Goal: Find specific page/section: Find specific page/section

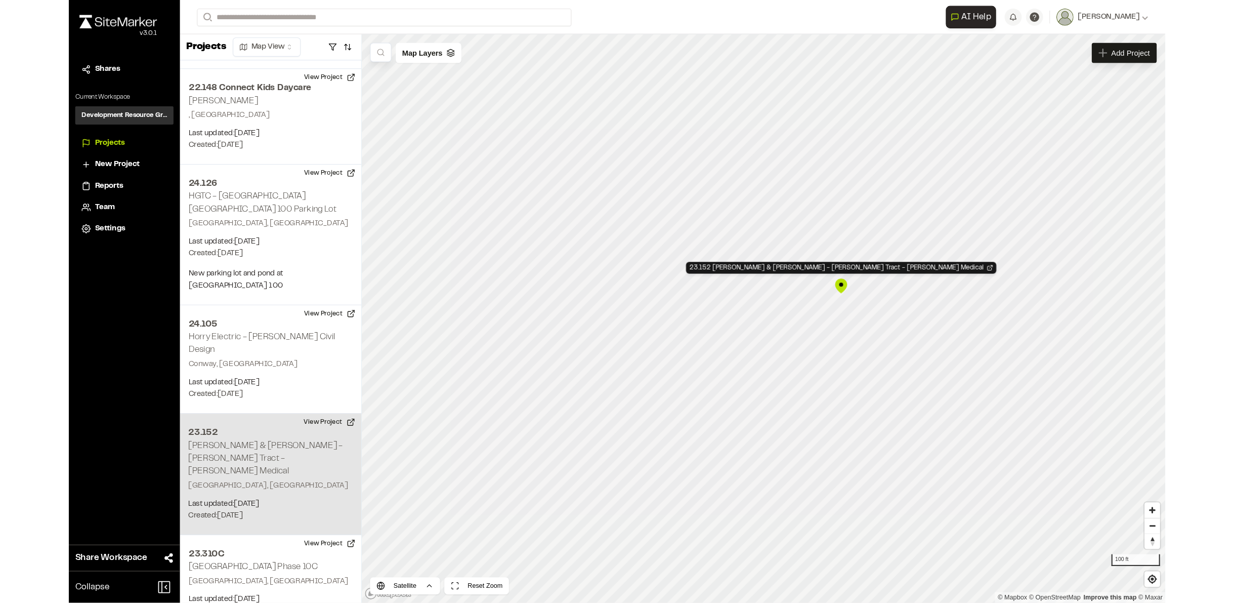
scroll to position [3563, 0]
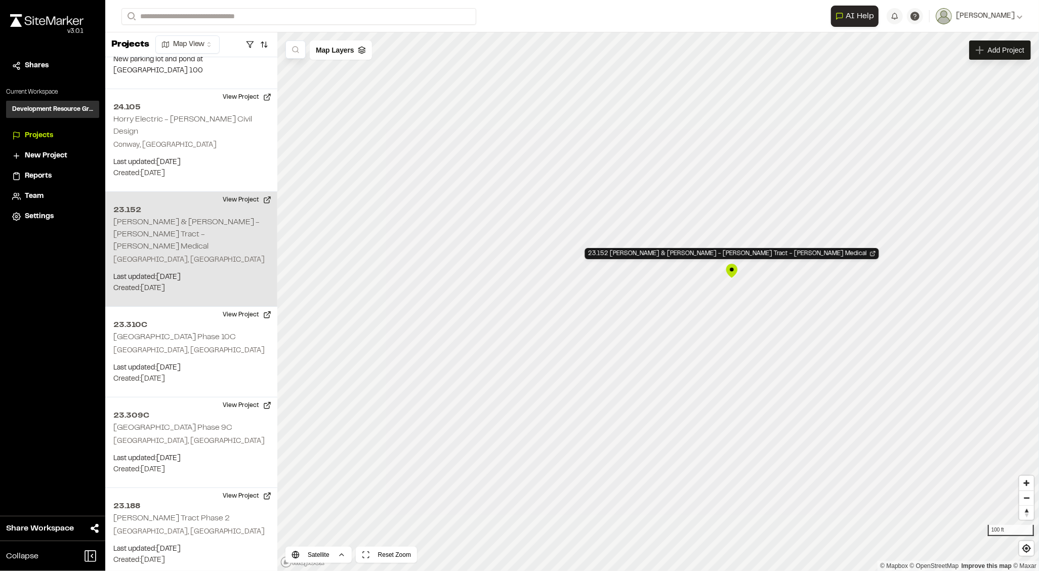
click at [734, 274] on div "23.152 Collins & Almers - Marina Tract - McLeod Medical" at bounding box center [731, 270] width 15 height 15
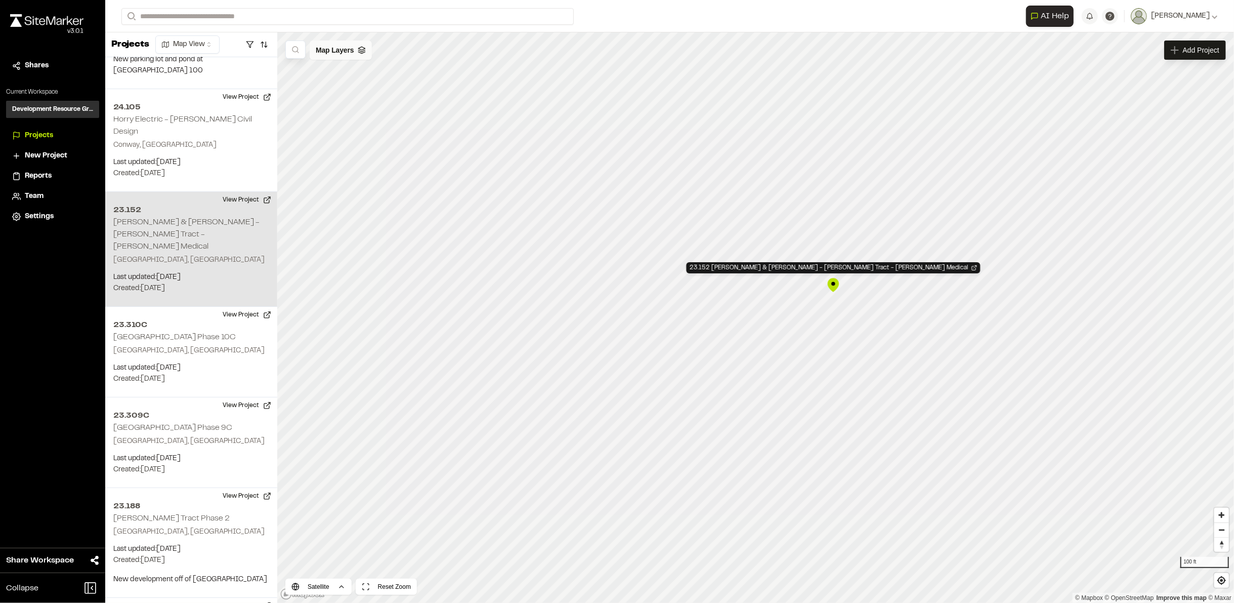
click at [350, 51] on span "Map Layers" at bounding box center [335, 50] width 38 height 11
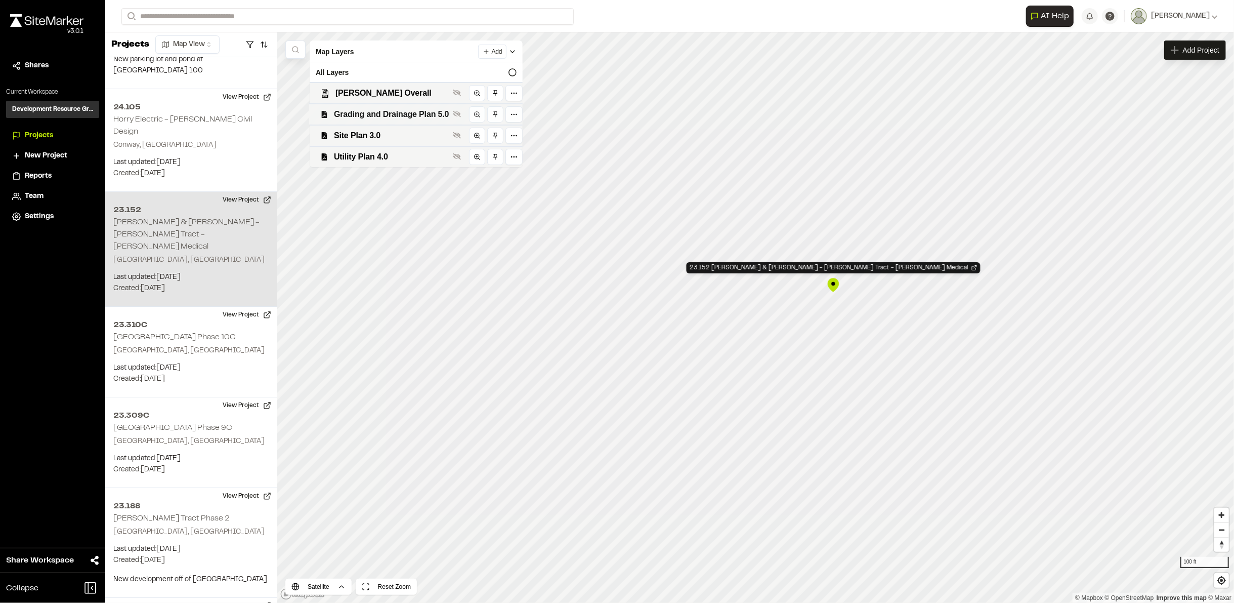
click at [360, 117] on span "Grading and Drainage Plan 5.0" at bounding box center [391, 114] width 115 height 12
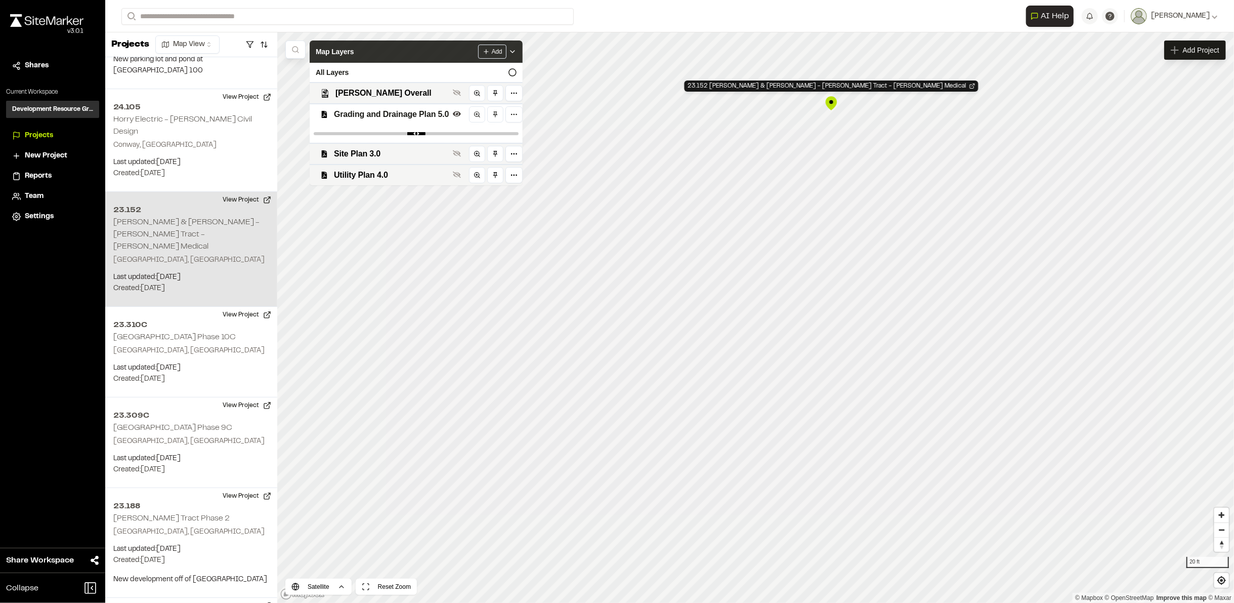
click at [515, 49] on icon at bounding box center [513, 52] width 8 height 8
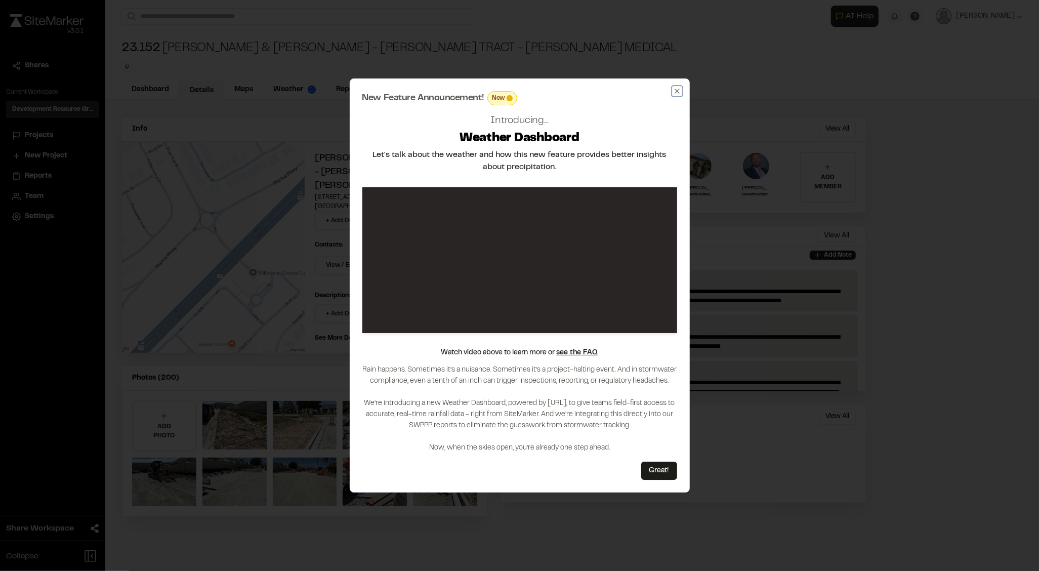
click at [676, 91] on icon "button" at bounding box center [677, 91] width 8 height 8
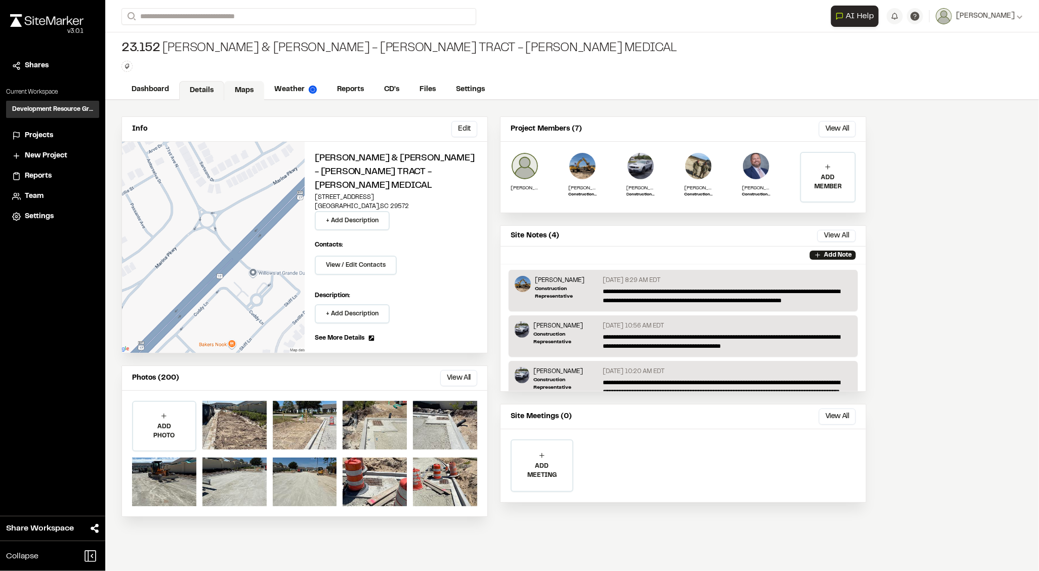
click at [234, 90] on link "Maps" at bounding box center [244, 90] width 40 height 19
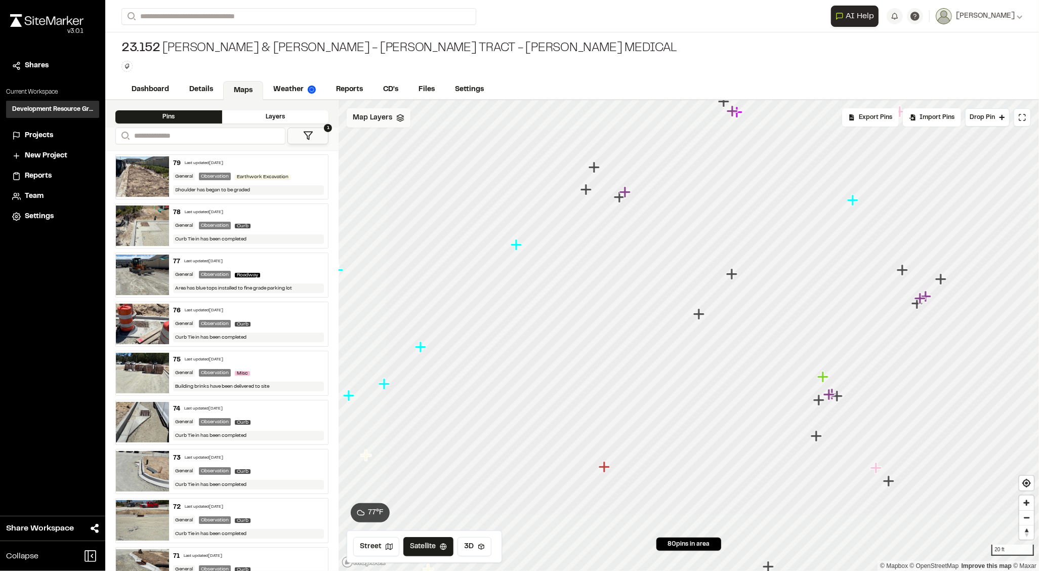
click at [370, 117] on span "Map Layers" at bounding box center [372, 117] width 39 height 11
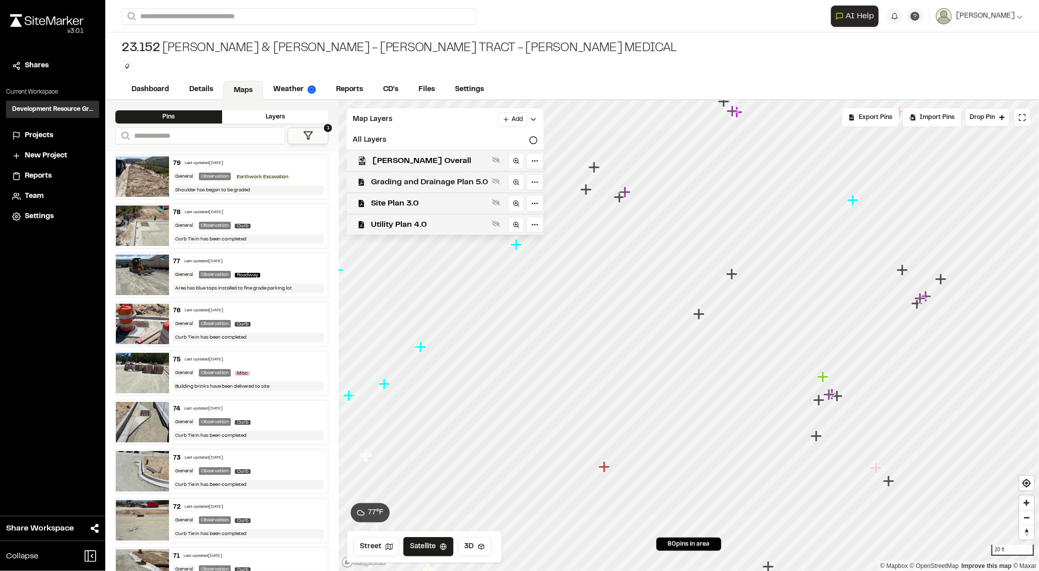
click at [389, 178] on span "Grading and Drainage Plan 5.0" at bounding box center [429, 182] width 117 height 12
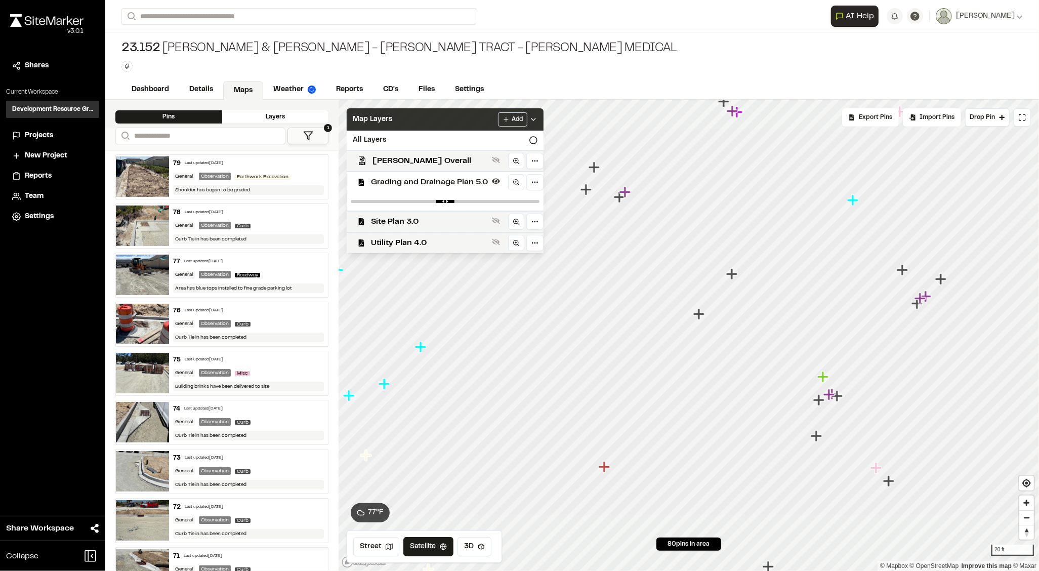
click at [539, 120] on div "Map Layers Add" at bounding box center [445, 119] width 197 height 22
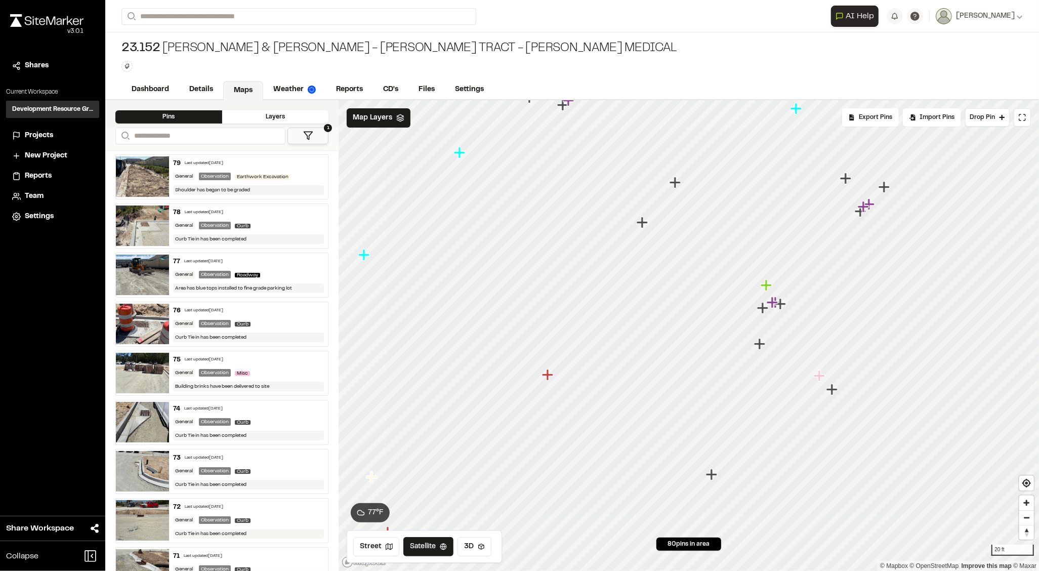
click at [866, 205] on icon "Map marker" at bounding box center [863, 206] width 11 height 11
click at [673, 305] on icon "Map marker" at bounding box center [669, 306] width 11 height 11
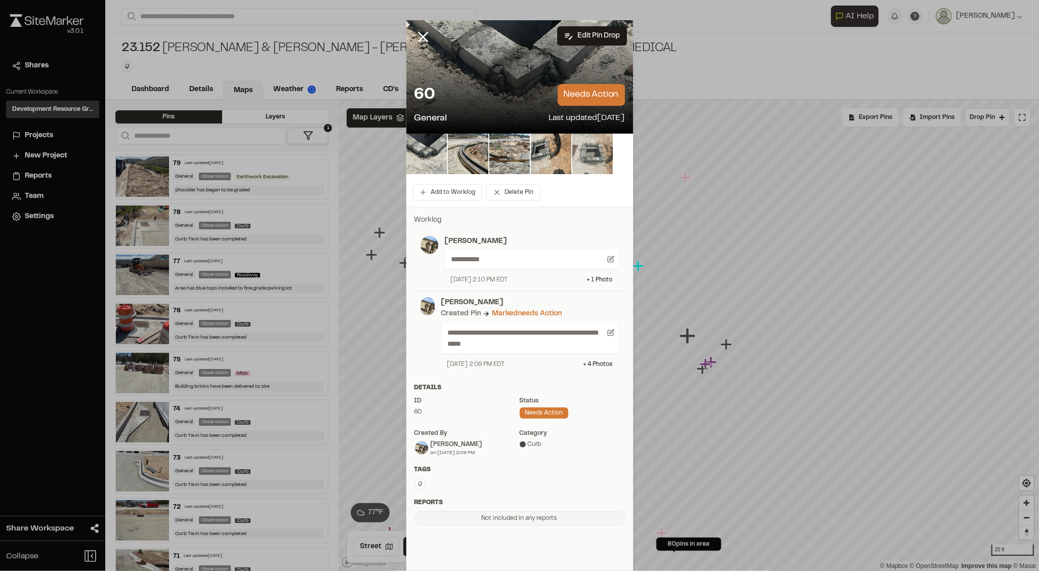
click at [586, 155] on img at bounding box center [592, 154] width 40 height 40
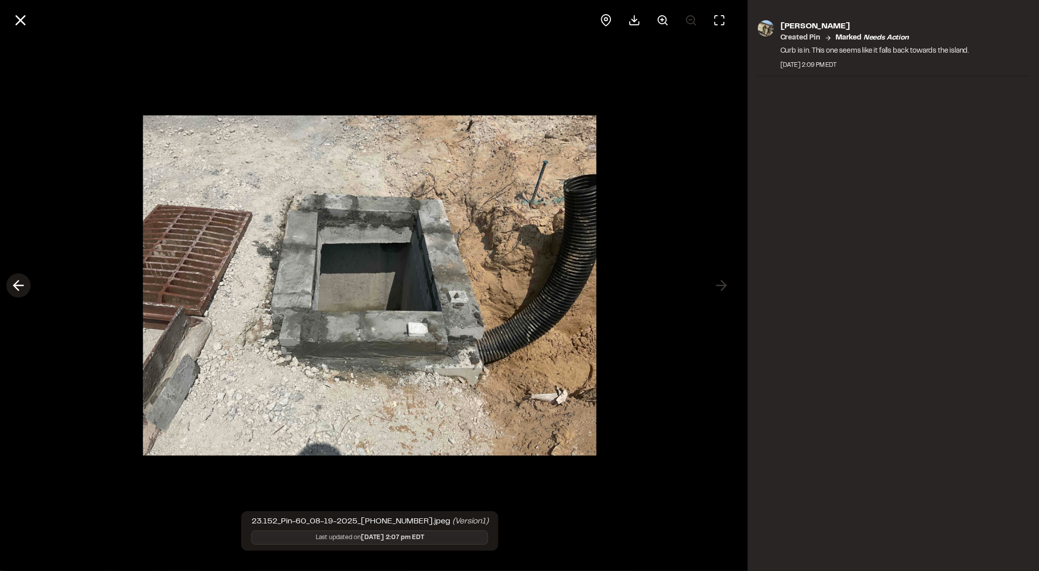
click at [23, 288] on icon at bounding box center [18, 285] width 16 height 17
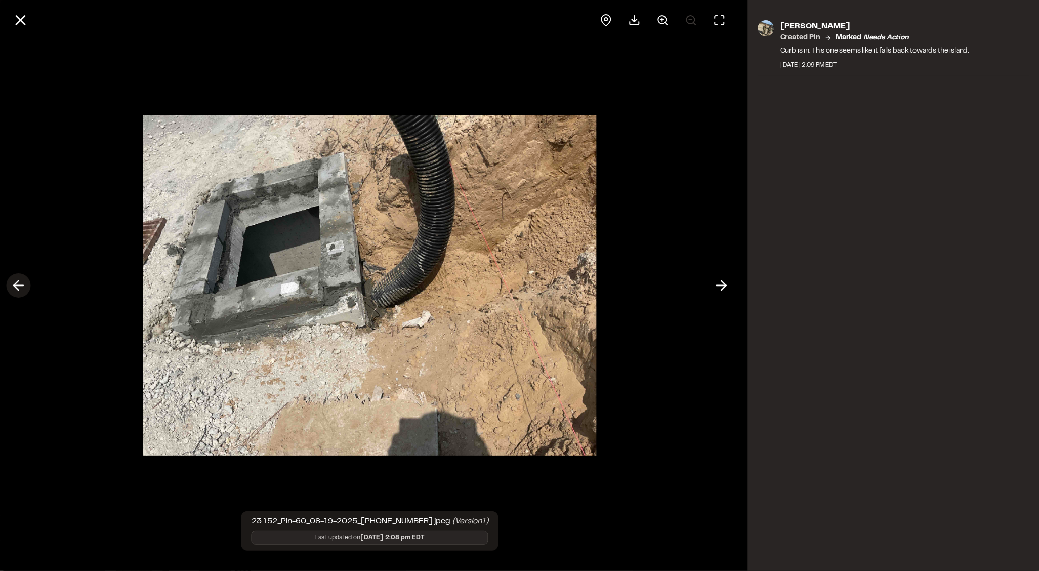
click at [23, 288] on icon at bounding box center [18, 285] width 16 height 17
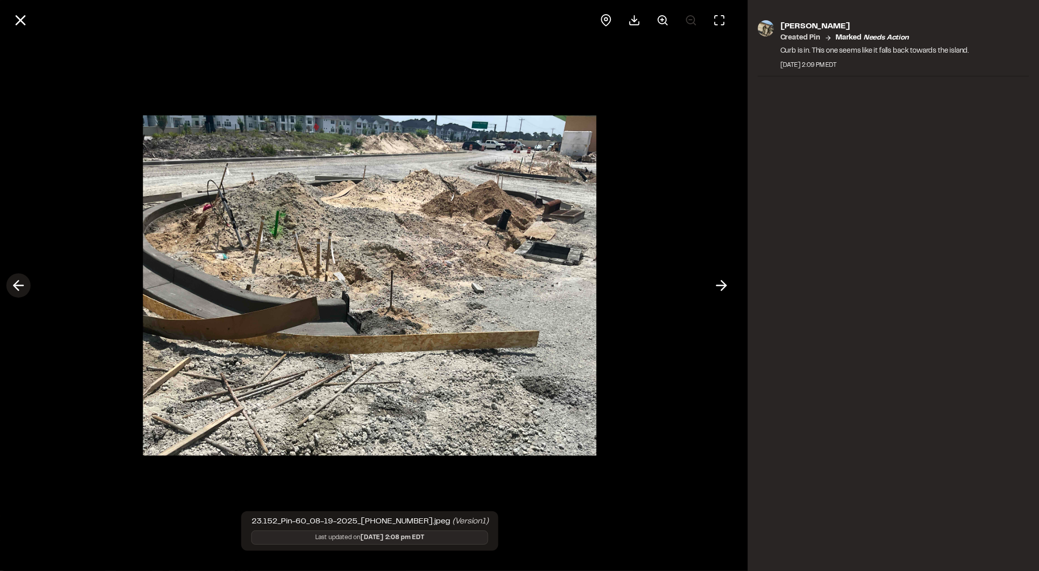
click at [23, 288] on icon at bounding box center [18, 285] width 16 height 17
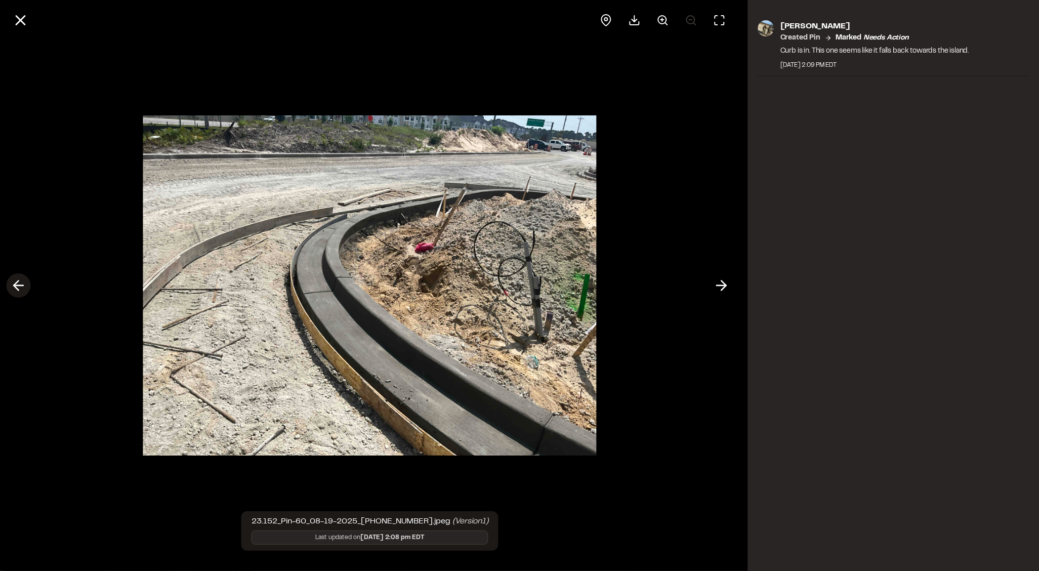
click at [23, 288] on icon at bounding box center [18, 285] width 16 height 17
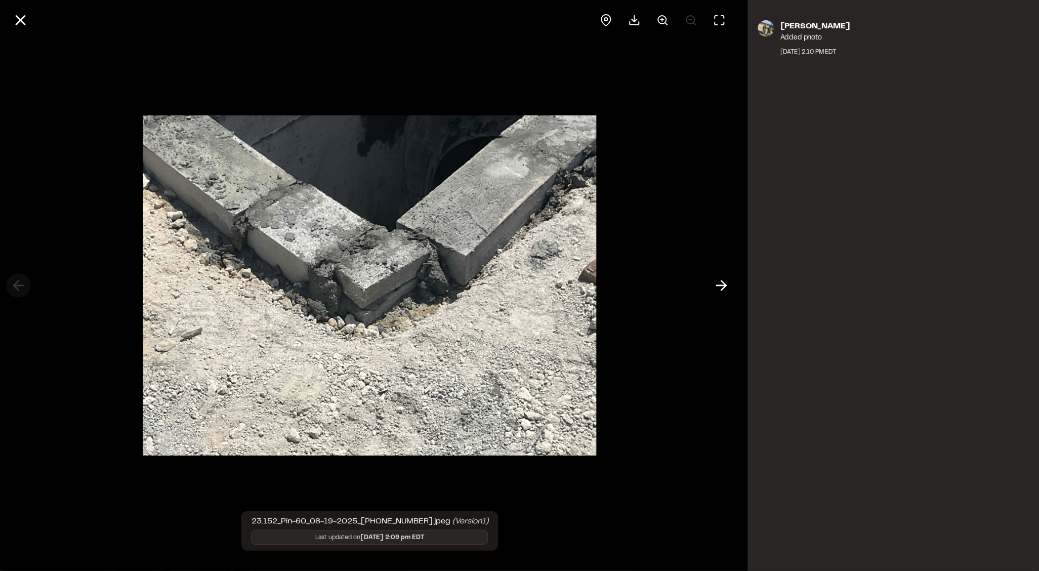
click at [23, 288] on div at bounding box center [370, 285] width 740 height 571
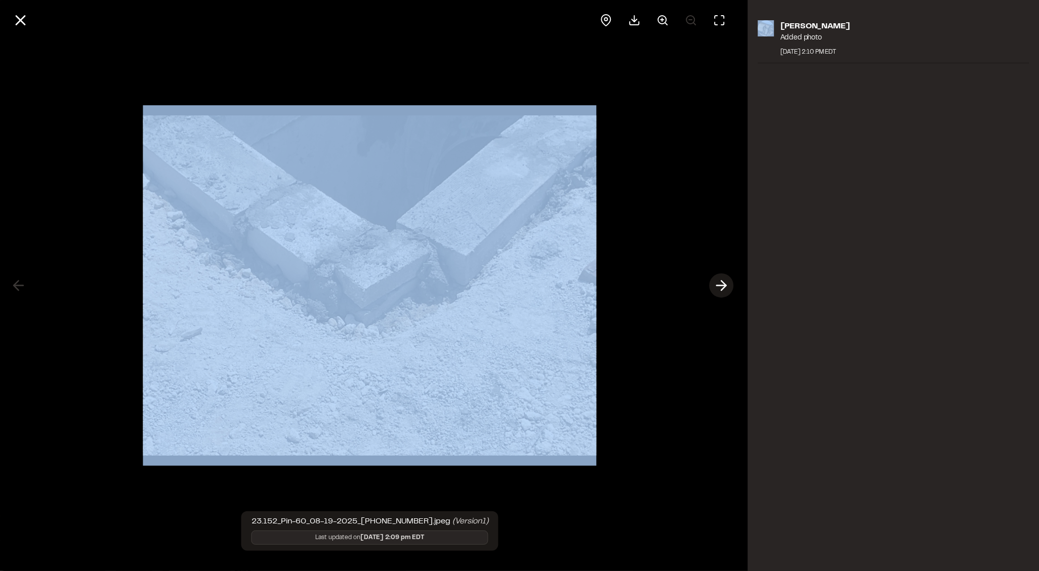
click at [710, 284] on div "23.152_Pin-60_08-19-2025_[PHONE_NUMBER].jpeg (Version 1 ) Last updated on [DATE…" at bounding box center [370, 285] width 740 height 571
click at [716, 284] on icon at bounding box center [722, 285] width 16 height 17
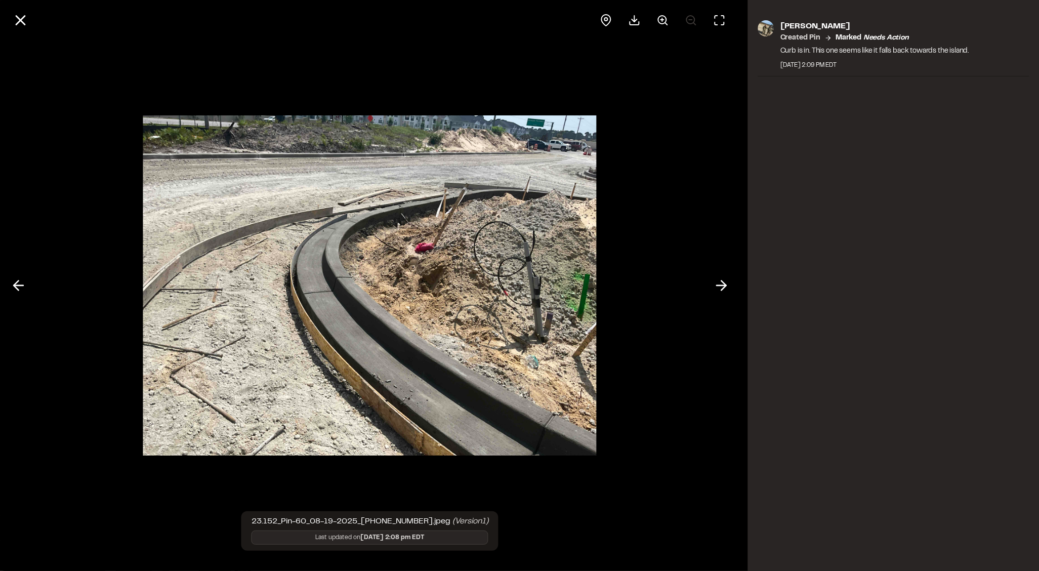
click at [743, 240] on div "23.152_Pin-60_08-19-2025_[PHONE_NUMBER].jpeg (Version 1 ) Last updated on [DATE…" at bounding box center [519, 285] width 1039 height 571
click at [22, 22] on line at bounding box center [20, 20] width 9 height 9
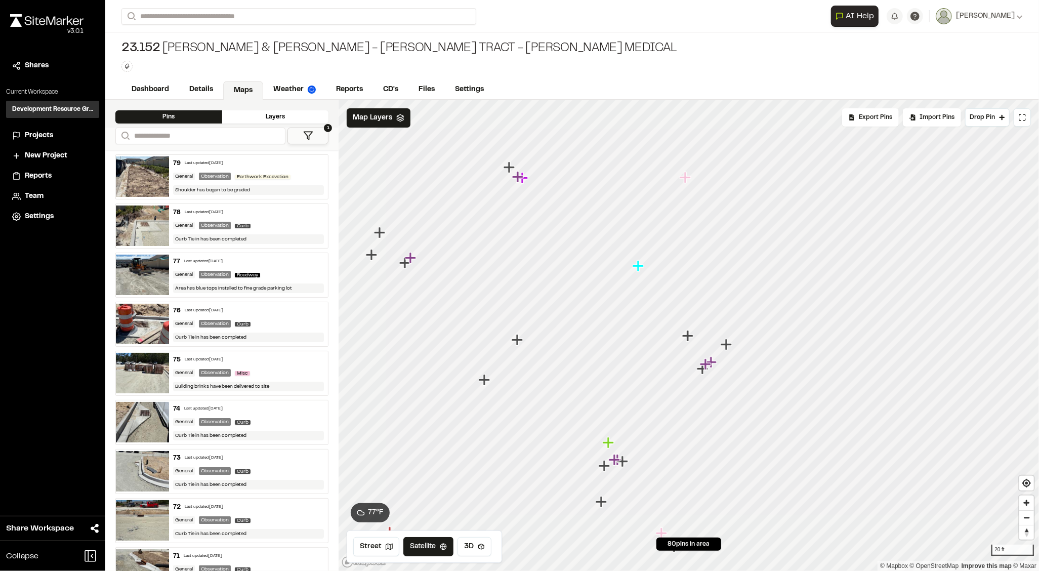
click at [700, 371] on icon "Map marker" at bounding box center [703, 368] width 13 height 13
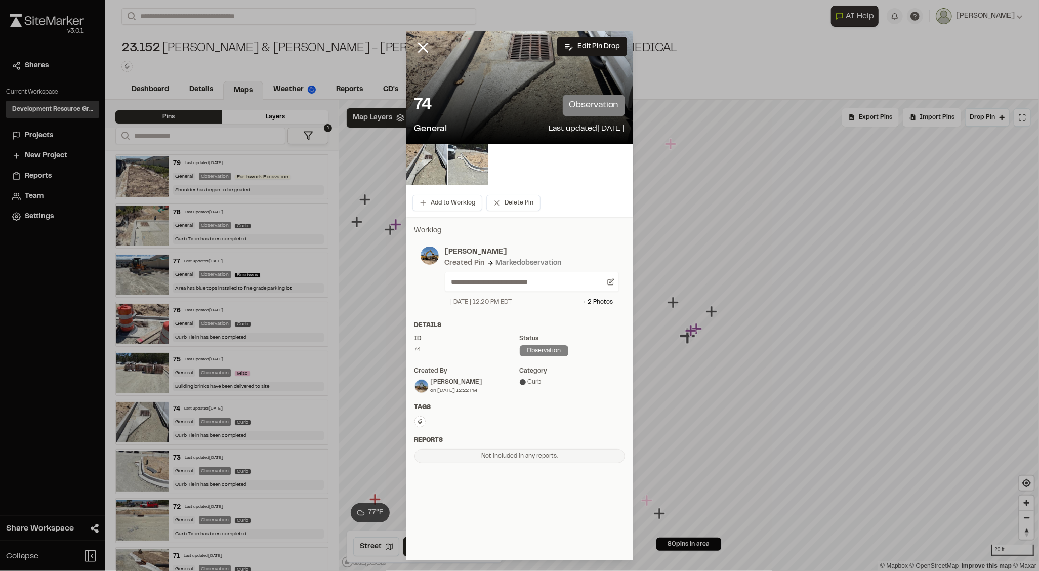
click at [474, 177] on img at bounding box center [468, 164] width 40 height 40
